Goal: Task Accomplishment & Management: Manage account settings

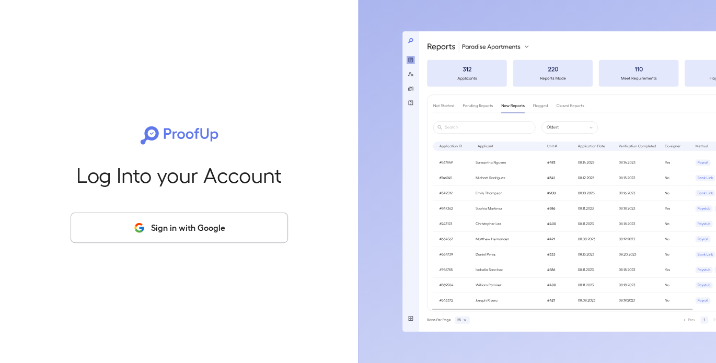
click at [192, 229] on button "Sign in with Google" at bounding box center [179, 228] width 217 height 30
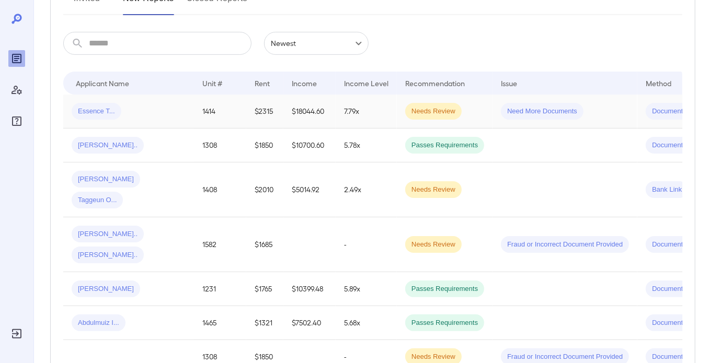
scroll to position [52, 0]
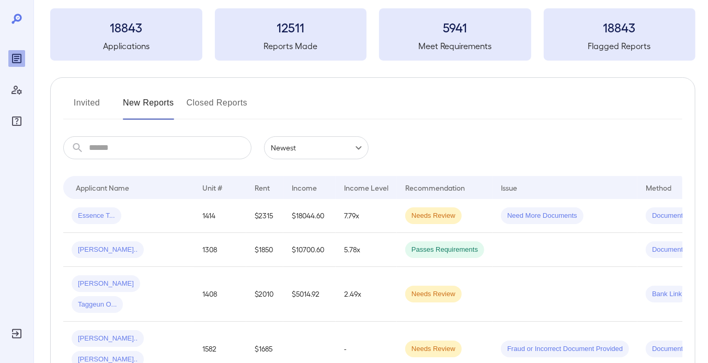
click at [96, 102] on button "Invited" at bounding box center [86, 107] width 47 height 25
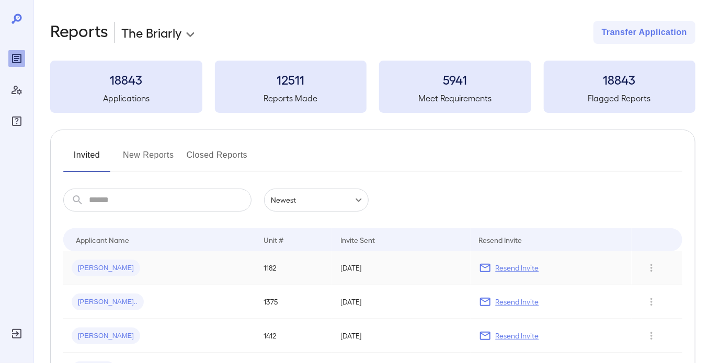
click at [513, 267] on p "Resend Invite" at bounding box center [516, 268] width 43 height 10
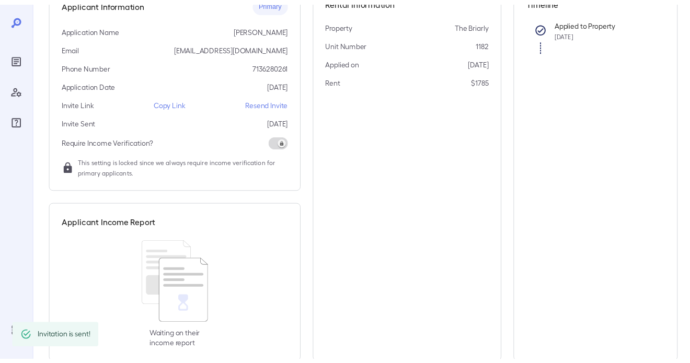
scroll to position [136, 0]
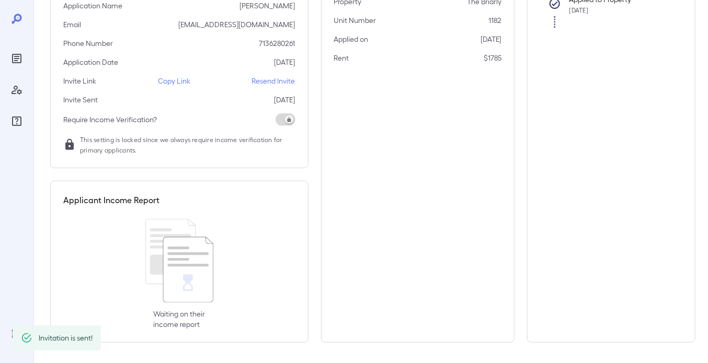
click at [271, 81] on p "Resend Invite" at bounding box center [273, 81] width 43 height 10
